Goal: Task Accomplishment & Management: Manage account settings

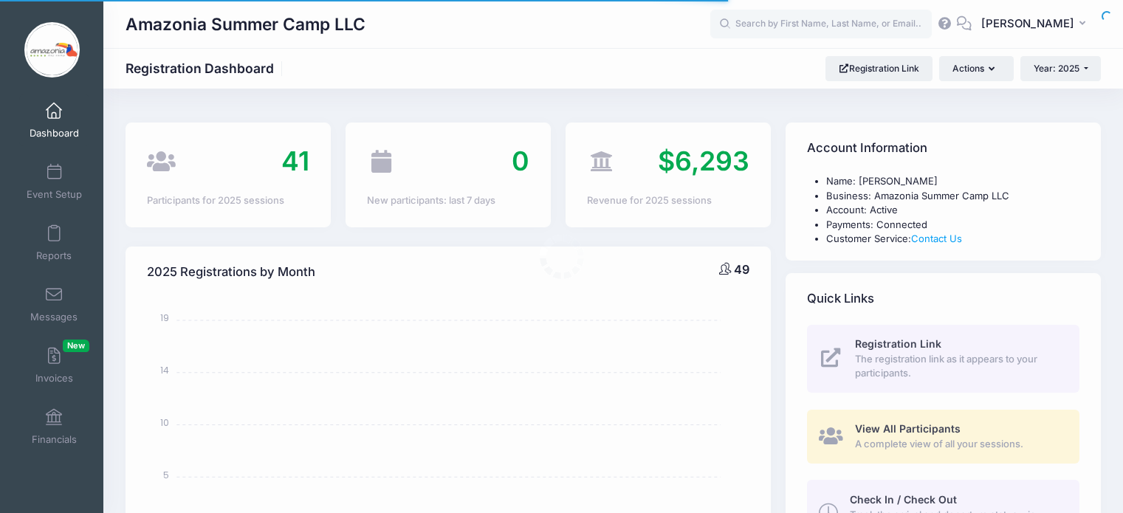
select select
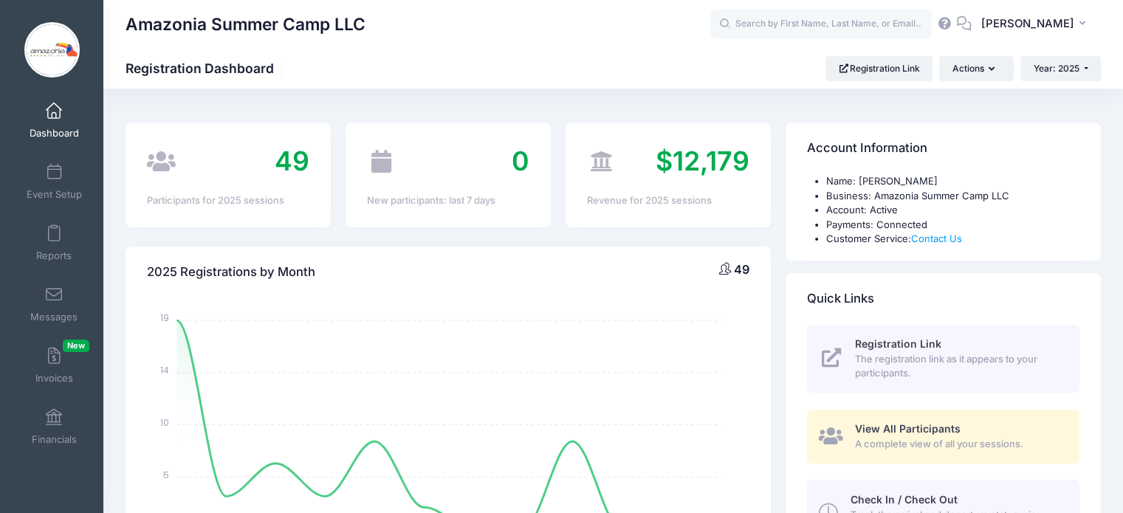
click at [44, 120] on link "Dashboard" at bounding box center [54, 120] width 70 height 52
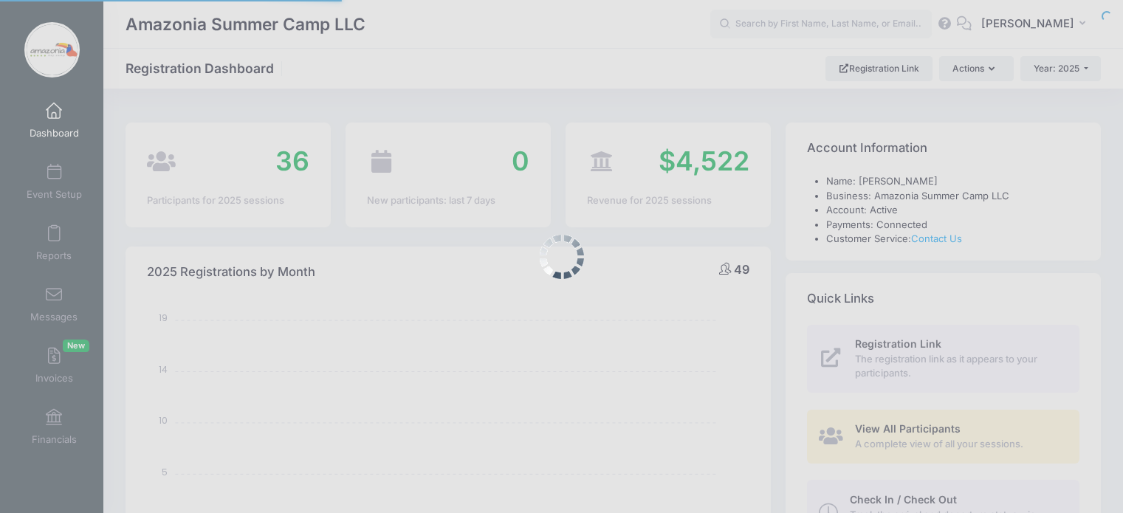
select select
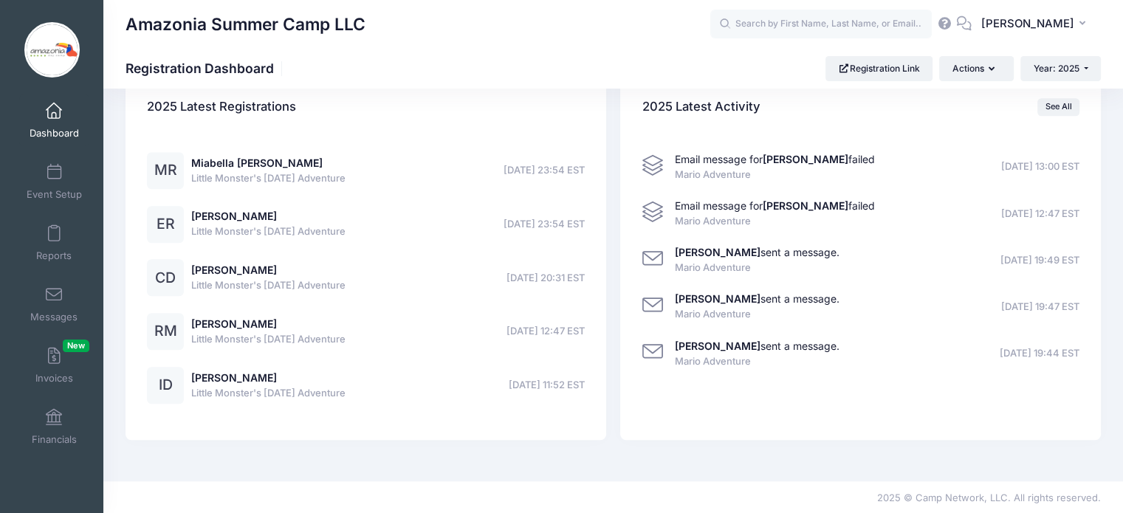
scroll to position [1127, 0]
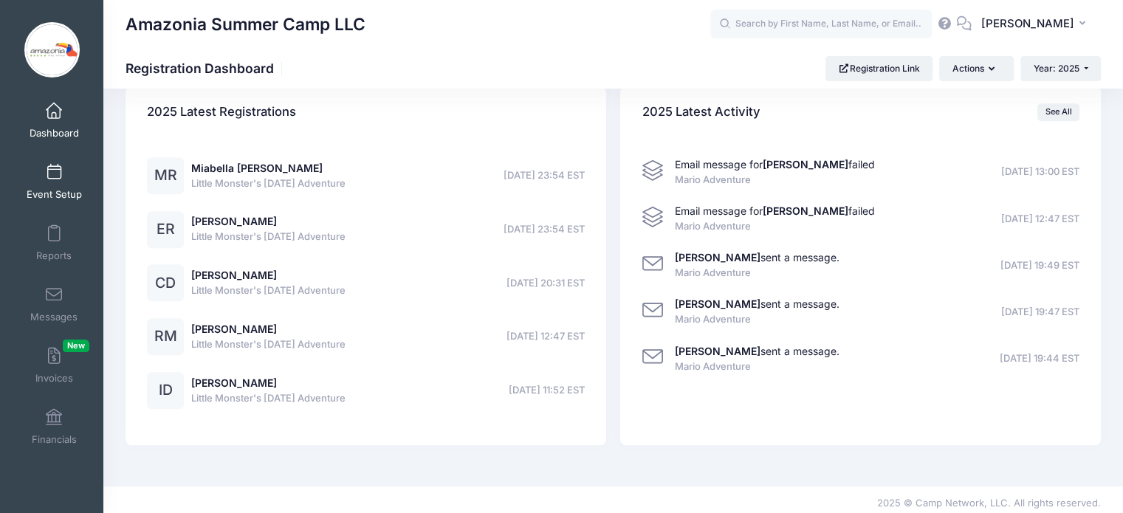
click at [28, 178] on link "Event Setup" at bounding box center [54, 182] width 70 height 52
